Goal: Unclear

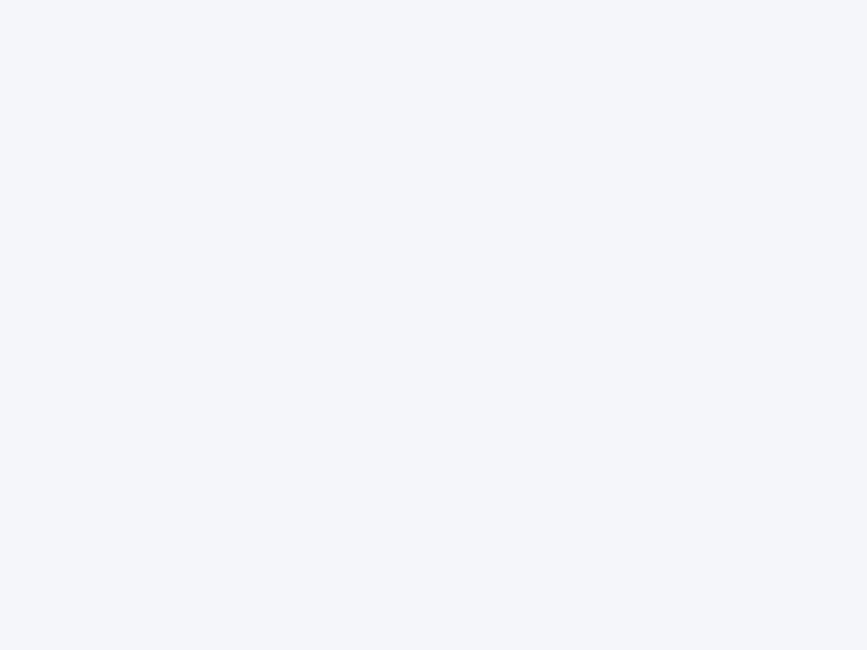
click at [433, 325] on div at bounding box center [433, 325] width 867 height 650
